Goal: Task Accomplishment & Management: Use online tool/utility

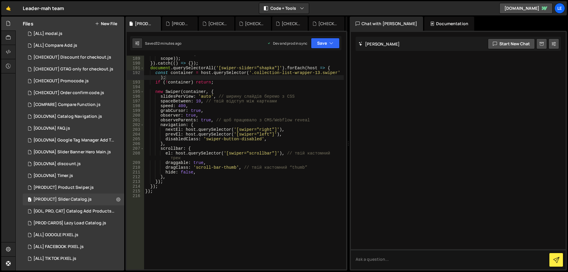
scroll to position [923, 0]
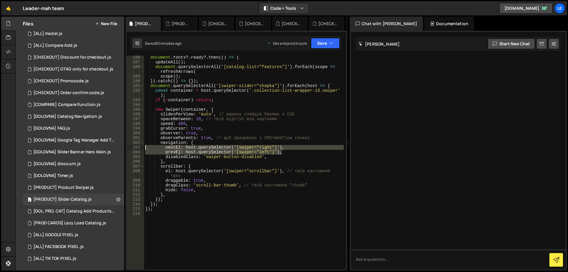
drag, startPoint x: 286, startPoint y: 152, endPoint x: 129, endPoint y: 146, distance: 157.7
click at [129, 146] on div "prevEl: host.querySelector('[swiper="left"]'), 186 187 188 189 190 191 192 193 …" at bounding box center [236, 162] width 219 height 213
paste textarea "prevEl: host.querySelector('[data-nav="shapka-prev"
click at [145, 147] on div "document . fonts ?. ready ?. then (( ) => { updateAll ( ) ; document . querySel…" at bounding box center [244, 166] width 200 height 223
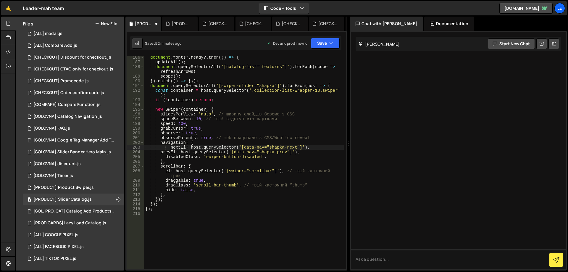
click at [160, 152] on div "document . fonts ?. ready ?. then (( ) => { updateAll ( ) ; document . querySel…" at bounding box center [244, 166] width 200 height 223
click at [213, 141] on div "document . fonts ?. ready ?. then (( ) => { updateAll ( ) ; document . querySel…" at bounding box center [244, 166] width 200 height 223
type textarea "navigation: {"
click at [323, 44] on button "Save" at bounding box center [325, 43] width 29 height 11
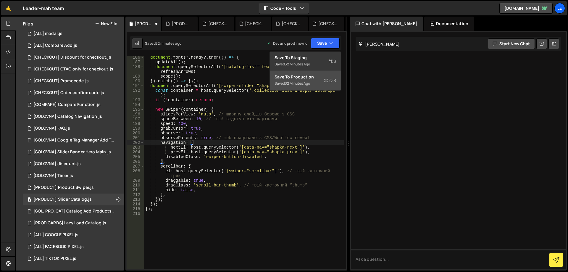
click at [314, 77] on div "Save to Production S" at bounding box center [304, 77] width 61 height 6
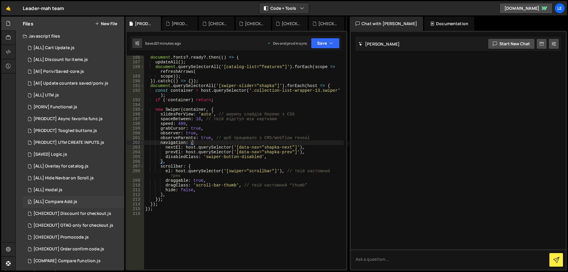
scroll to position [0, 0]
click at [74, 51] on div "[ALL] Cart Update.js" at bounding box center [53, 48] width 41 height 5
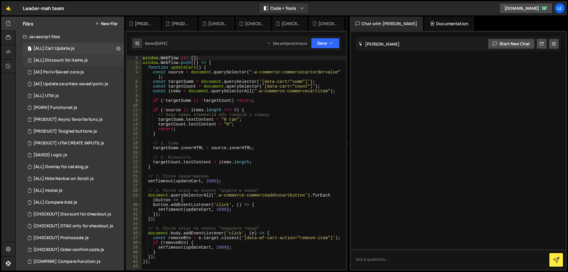
click at [70, 60] on div "[ALL] Discount for items.js" at bounding box center [60, 60] width 54 height 5
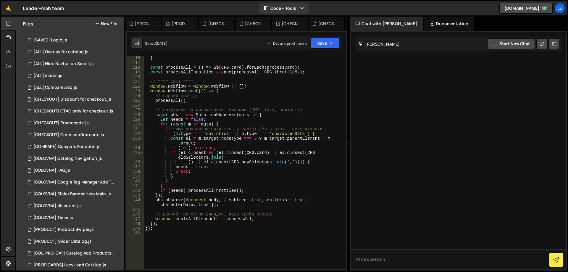
scroll to position [157, 0]
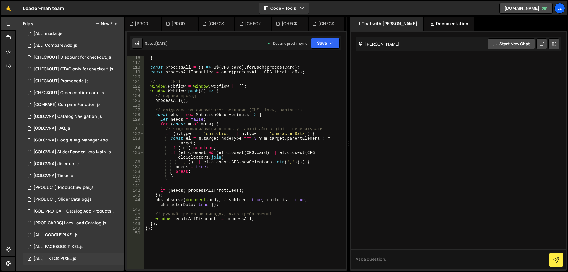
click at [84, 253] on div "1 [ALL] TIKTOK PIXEL.js 0" at bounding box center [73, 258] width 101 height 12
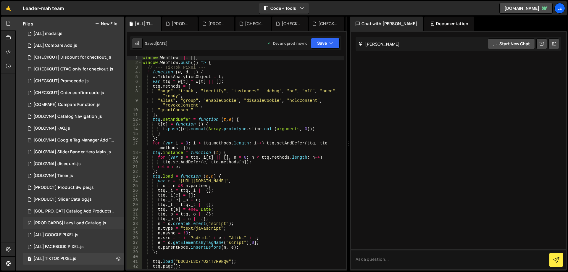
click at [72, 220] on div "6 [PROD CARDS] Lazy Load Catalog.js 0" at bounding box center [73, 223] width 101 height 12
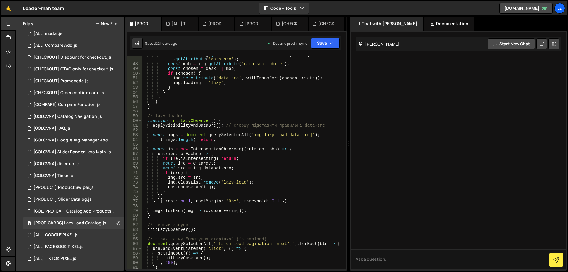
scroll to position [337, 0]
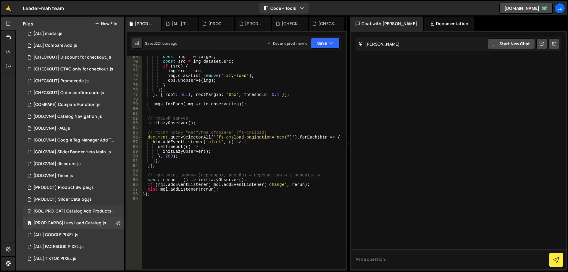
click at [79, 210] on div "[GOL, PRO, CAT] Catalog Add Products.js" at bounding box center [74, 210] width 82 height 5
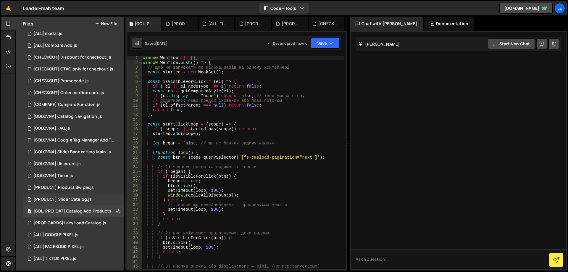
click at [80, 200] on div "[PRODUCT] Slider Catalog.js" at bounding box center [62, 199] width 58 height 5
